Goal: Find specific page/section: Find specific page/section

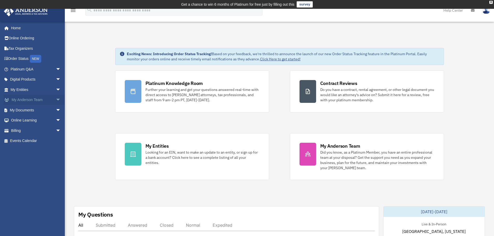
click at [27, 101] on link "My Anderson Team arrow_drop_down" at bounding box center [36, 100] width 65 height 10
click at [34, 99] on link "My Anderson Team arrow_drop_down" at bounding box center [36, 100] width 65 height 10
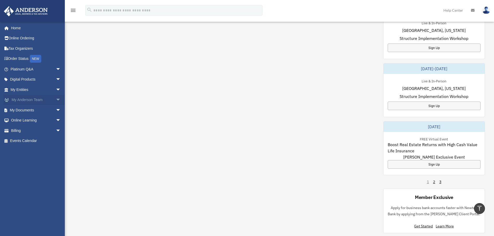
scroll to position [104, 0]
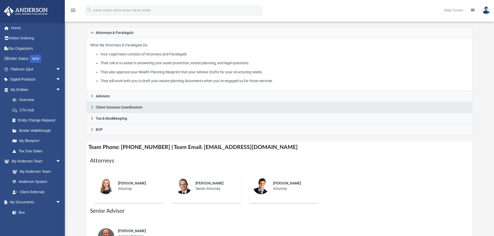
scroll to position [90, 0]
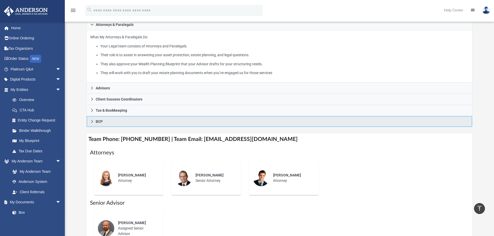
click at [102, 122] on span "BCP" at bounding box center [99, 122] width 7 height 4
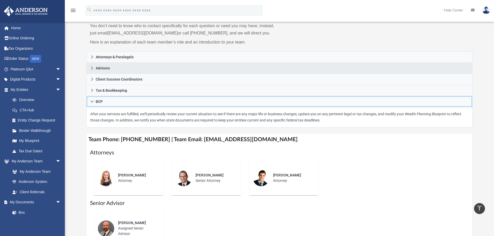
scroll to position [78, 0]
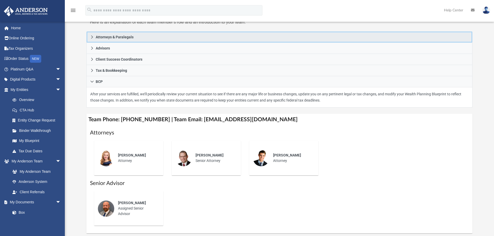
click at [155, 38] on link "Attorneys & Paralegals" at bounding box center [279, 36] width 386 height 11
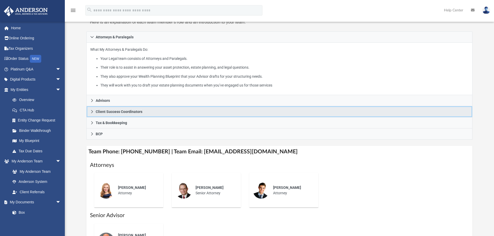
click at [131, 112] on span "Client Success Coordinators" at bounding box center [119, 112] width 47 height 4
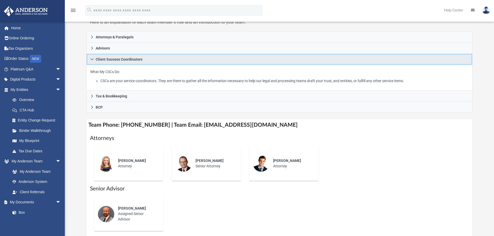
click at [91, 59] on icon at bounding box center [92, 60] width 4 height 4
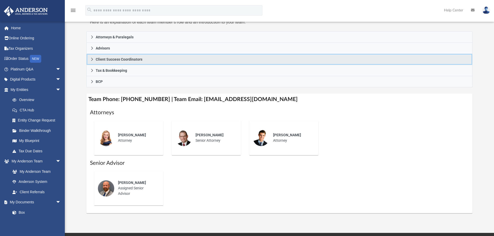
click at [91, 59] on icon at bounding box center [92, 60] width 4 height 4
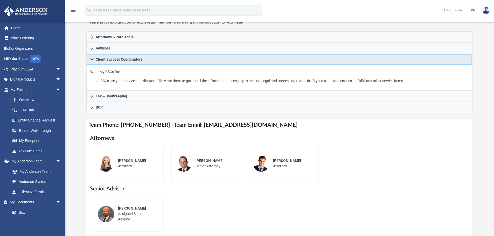
click at [91, 59] on icon at bounding box center [92, 60] width 4 height 4
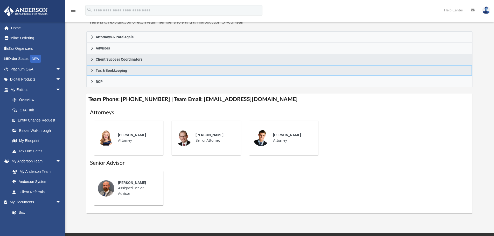
click at [92, 70] on icon at bounding box center [92, 71] width 4 height 4
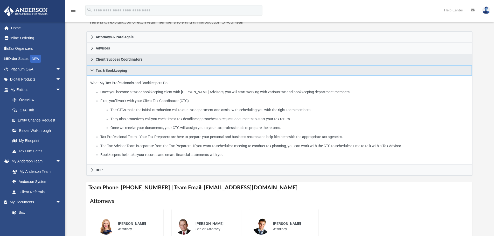
click at [92, 69] on icon at bounding box center [92, 71] width 4 height 4
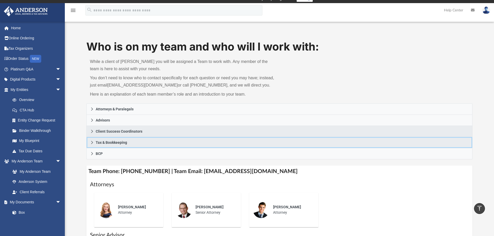
scroll to position [0, 0]
